Goal: Information Seeking & Learning: Learn about a topic

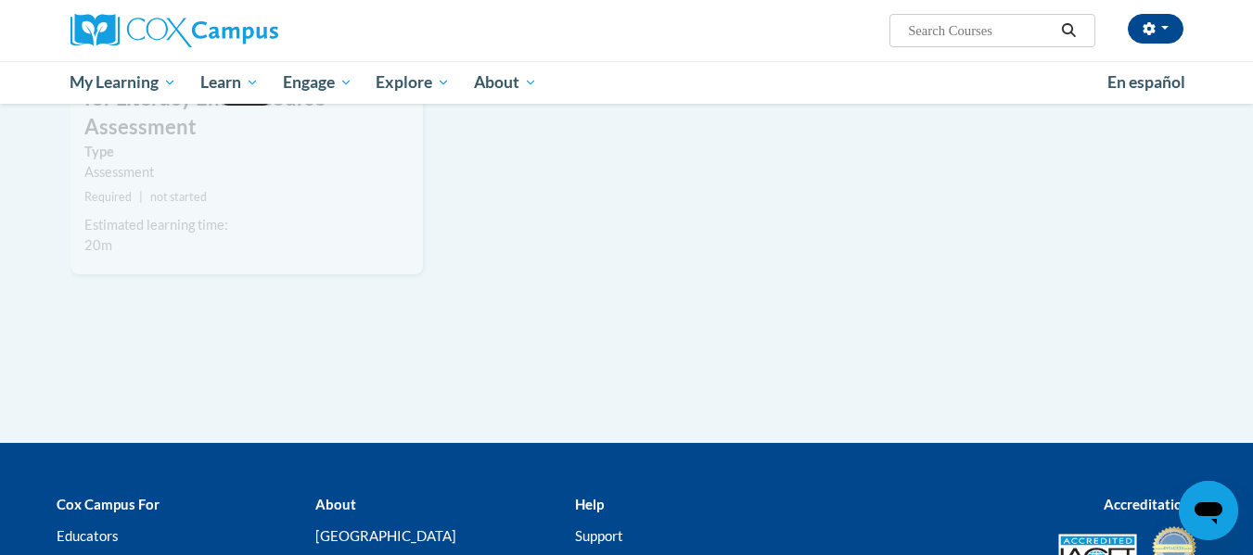
scroll to position [2180, 0]
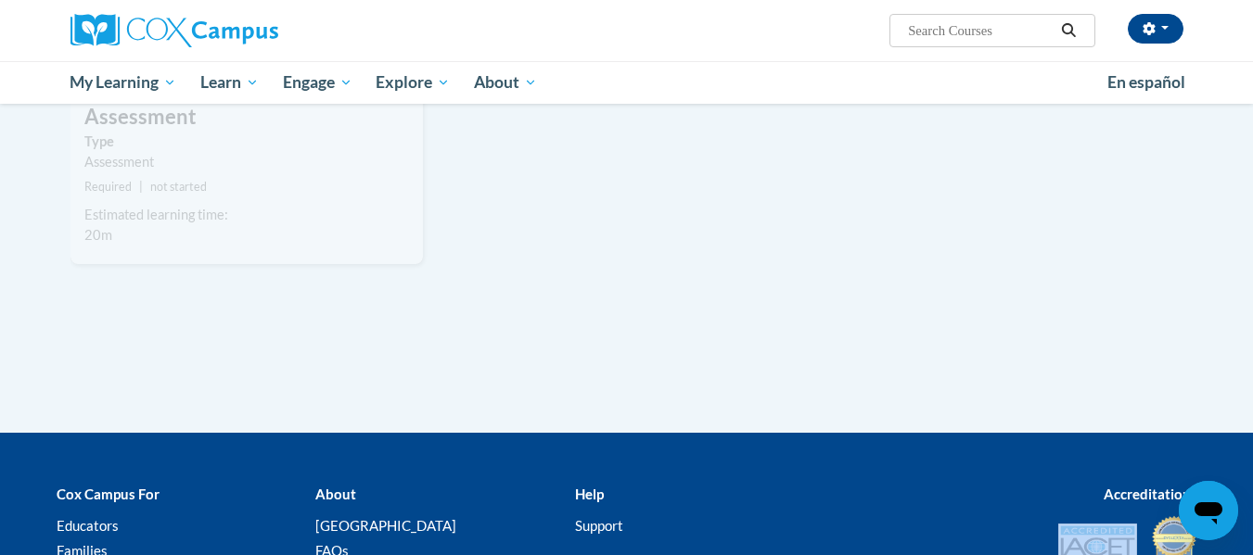
click at [1252, 473] on div "Cox Campus For Educators Families Community Leaders About Cox Campus FAQs Terms…" at bounding box center [626, 536] width 1253 height 162
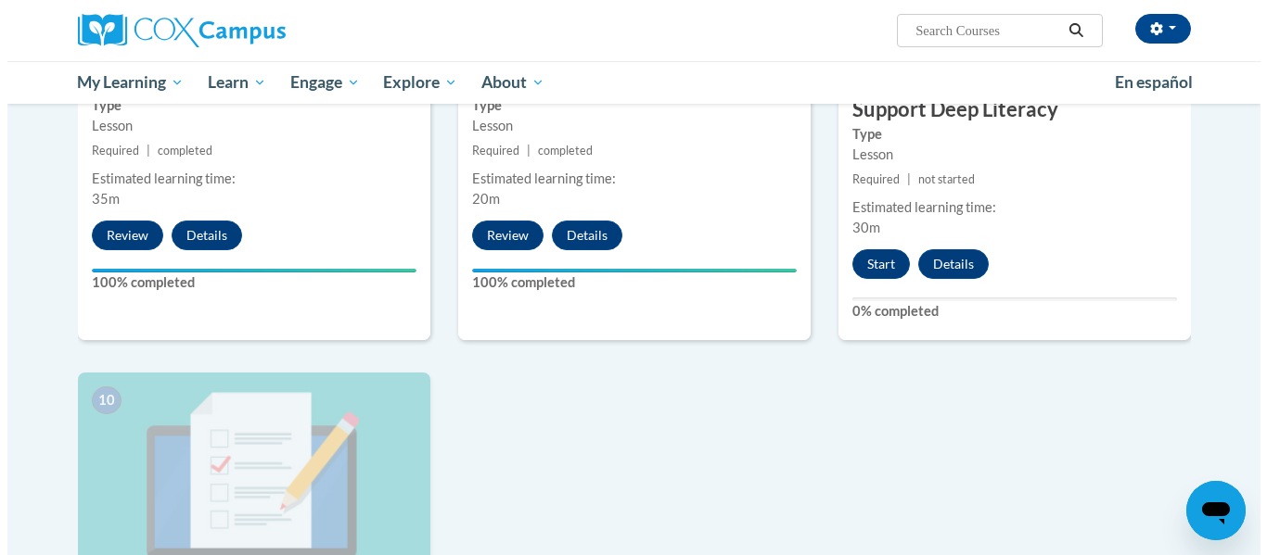
scroll to position [1652, 0]
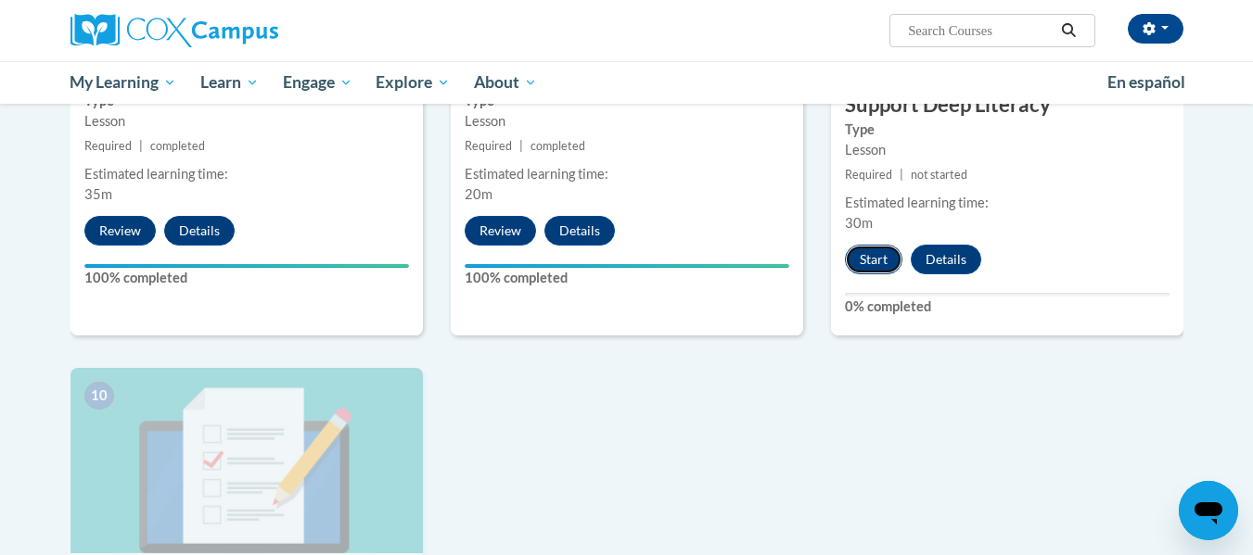
click at [878, 265] on button "Start" at bounding box center [873, 260] width 57 height 30
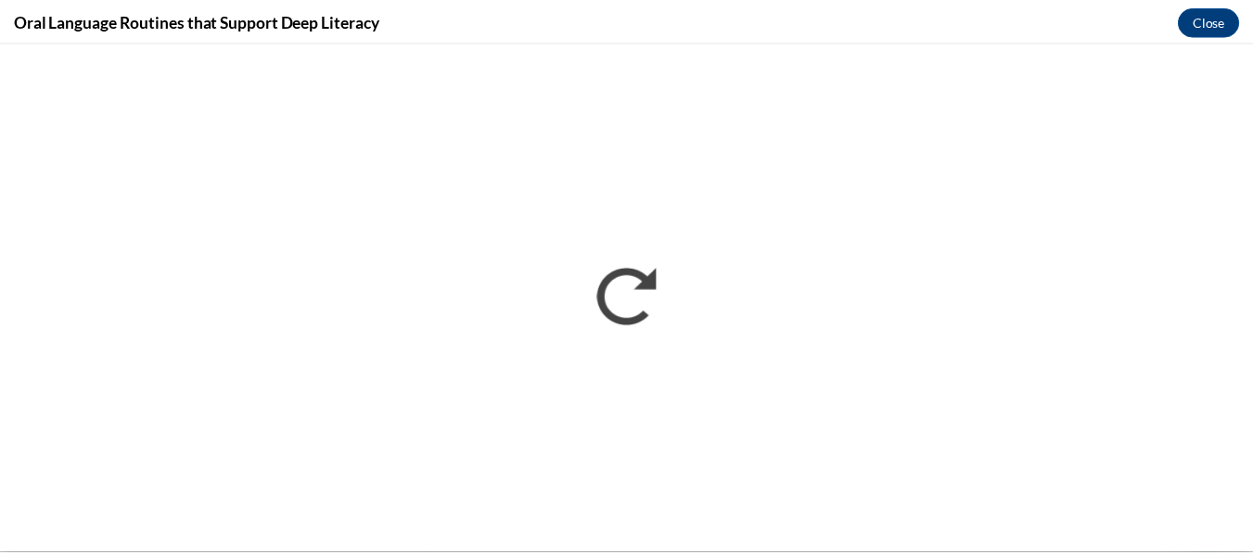
scroll to position [0, 0]
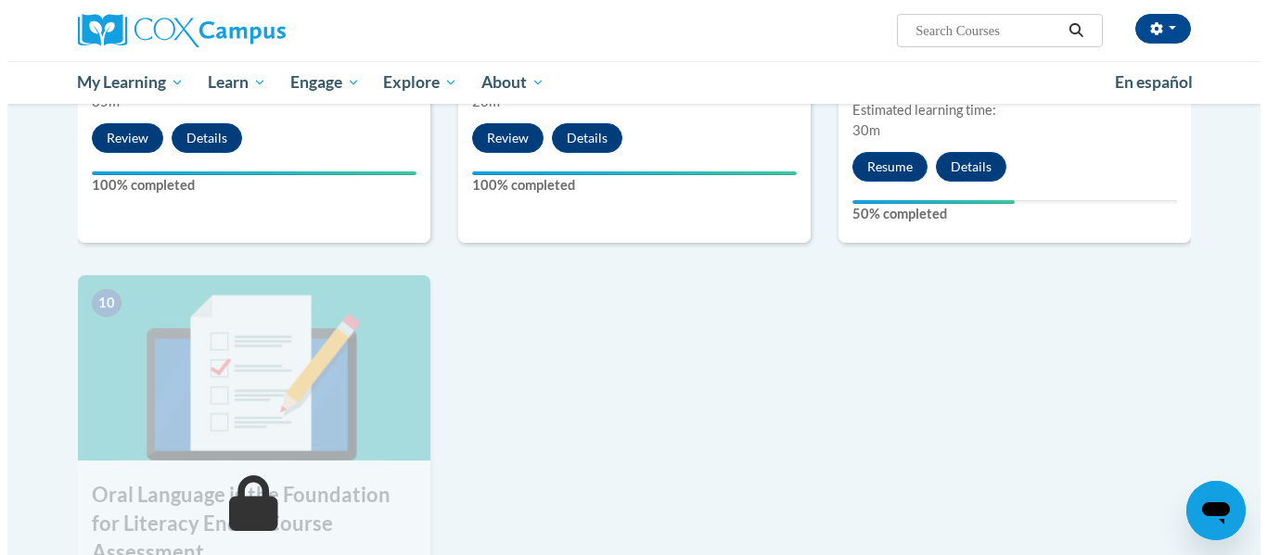
scroll to position [1626, 0]
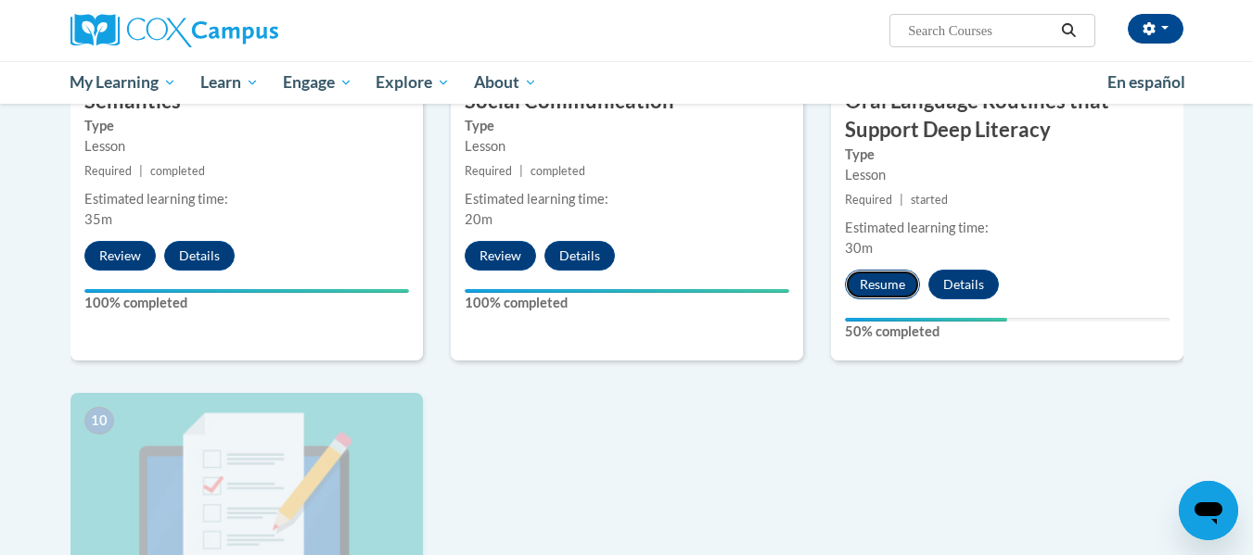
click at [882, 284] on button "Resume" at bounding box center [882, 285] width 75 height 30
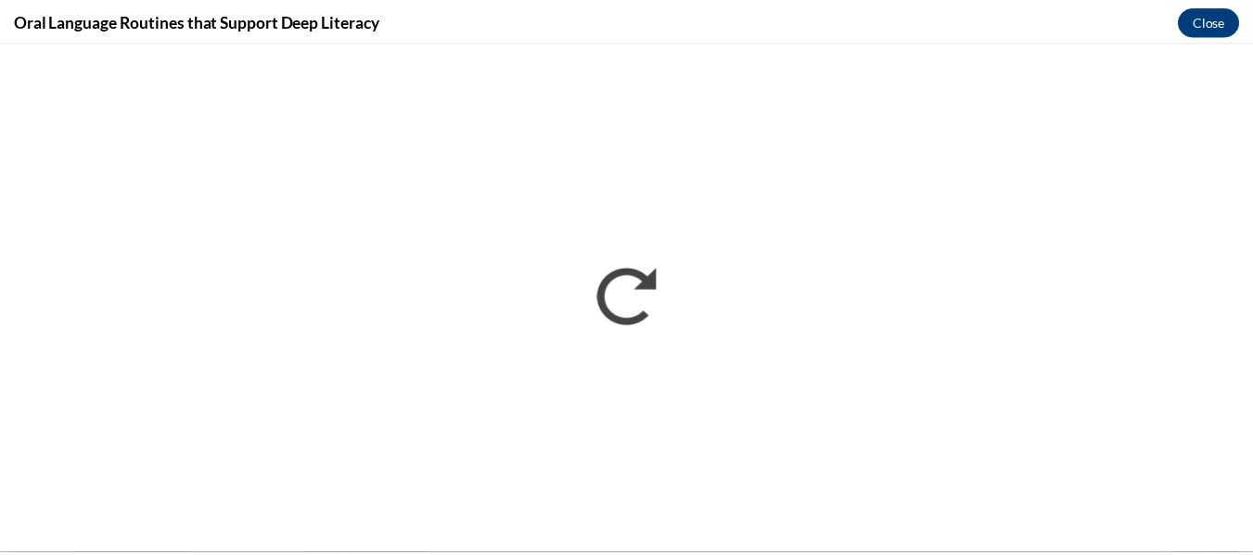
scroll to position [0, 0]
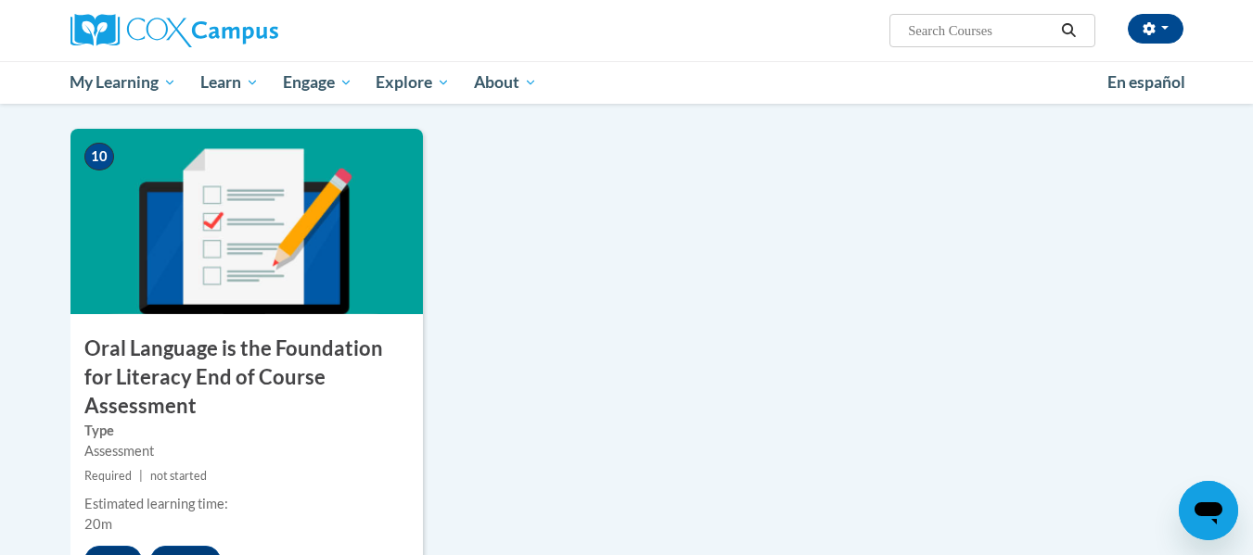
scroll to position [1885, 0]
